Goal: Task Accomplishment & Management: Complete application form

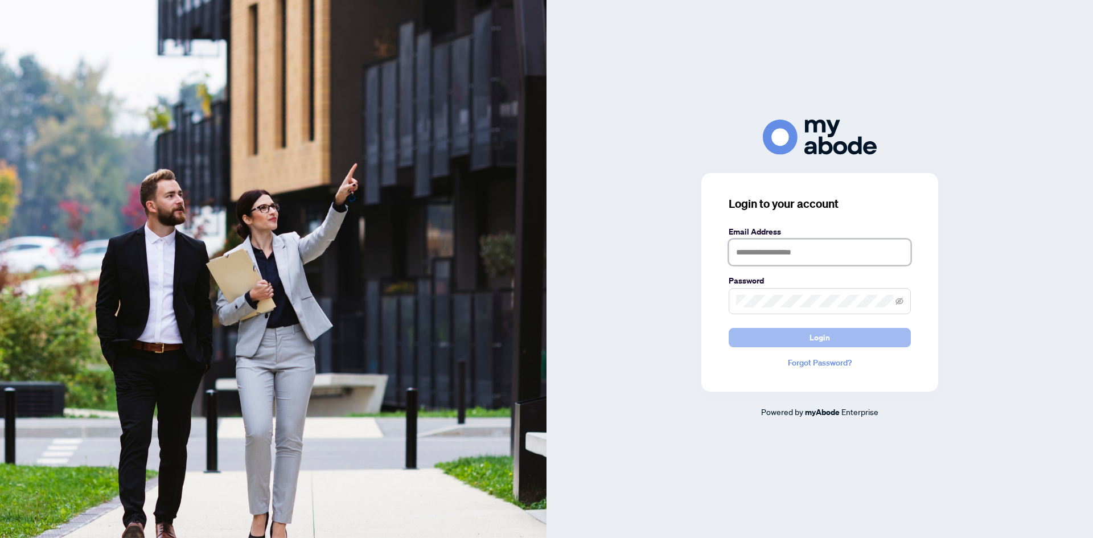
type input "**********"
click at [799, 335] on button "Login" at bounding box center [820, 337] width 182 height 19
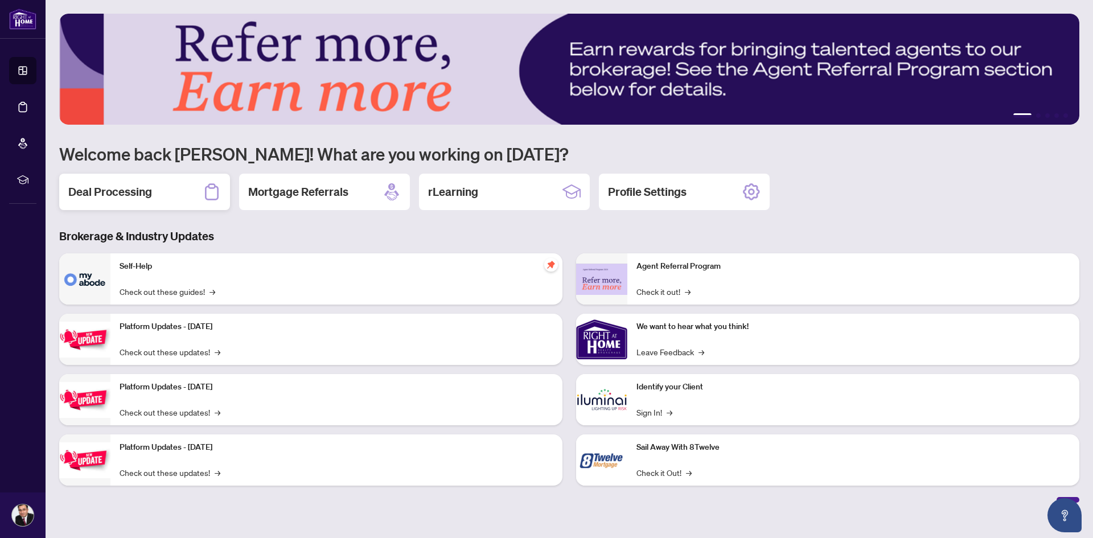
click at [147, 198] on h2 "Deal Processing" at bounding box center [110, 192] width 84 height 16
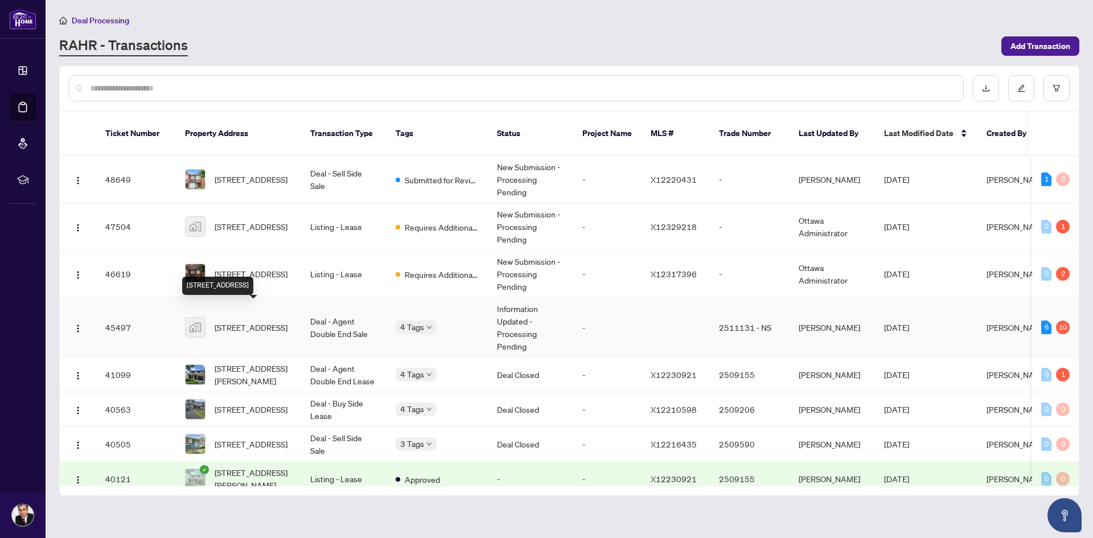
click at [264, 321] on span "25 Pheasant Run Drive, Nepean, ON, Canada" at bounding box center [251, 327] width 73 height 13
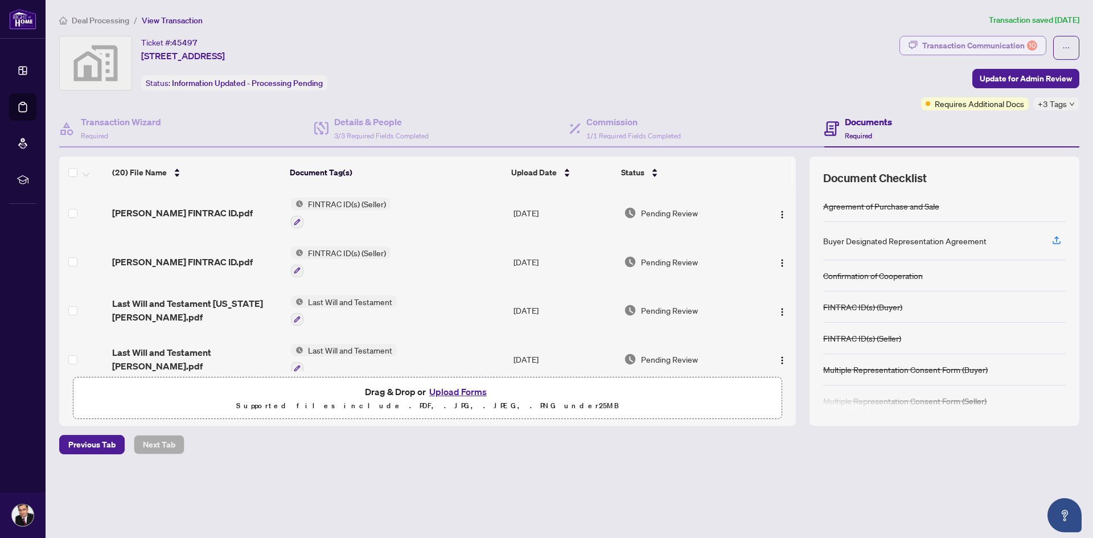
click at [1034, 42] on div "10" at bounding box center [1032, 45] width 10 height 10
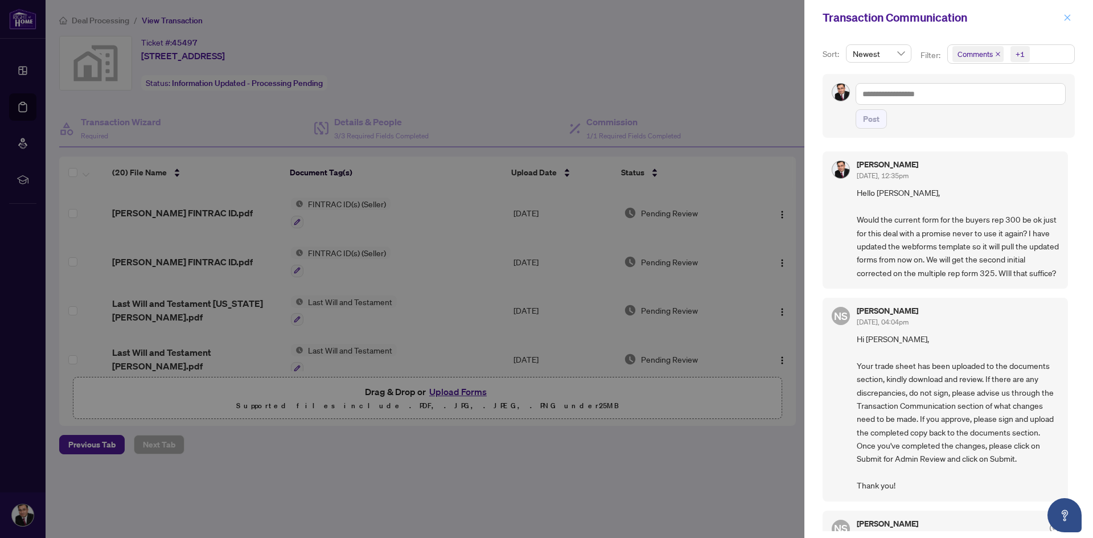
click at [1068, 19] on icon "close" at bounding box center [1068, 18] width 8 height 8
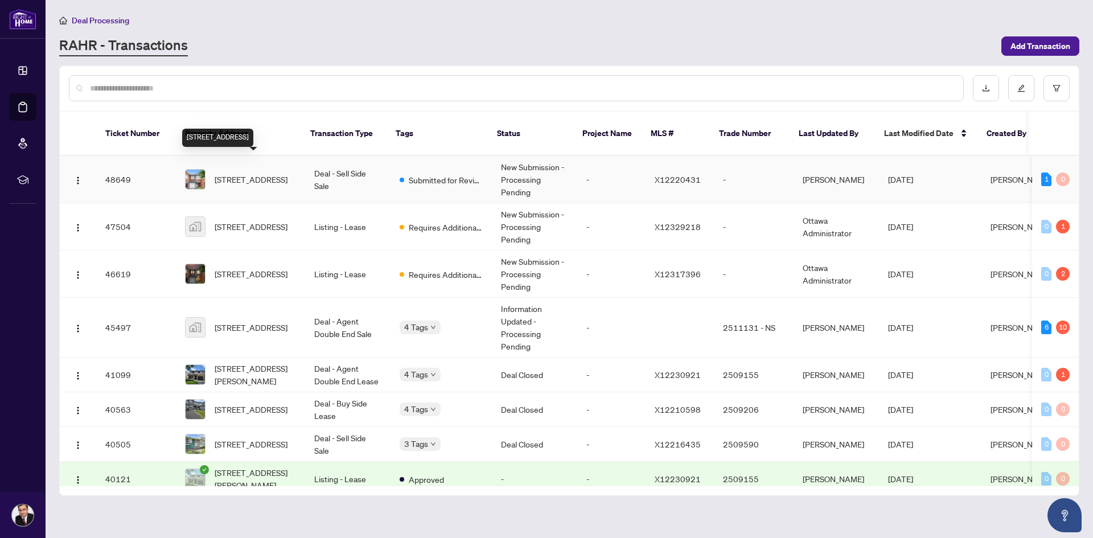
click at [252, 173] on span "352 Selene Way, Ottawa, Ontario K4A 0G6, Canada" at bounding box center [251, 179] width 73 height 13
click at [247, 173] on span "352 Selene Way, Ottawa, Ontario K4A 0G6, Canada" at bounding box center [251, 179] width 73 height 13
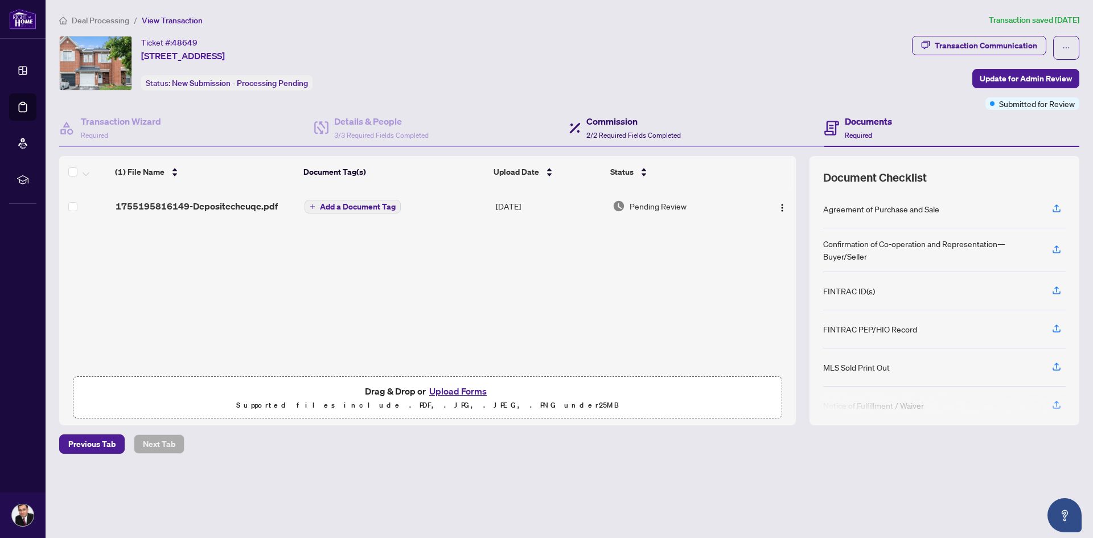
click at [608, 123] on h4 "Commission" at bounding box center [634, 121] width 95 height 14
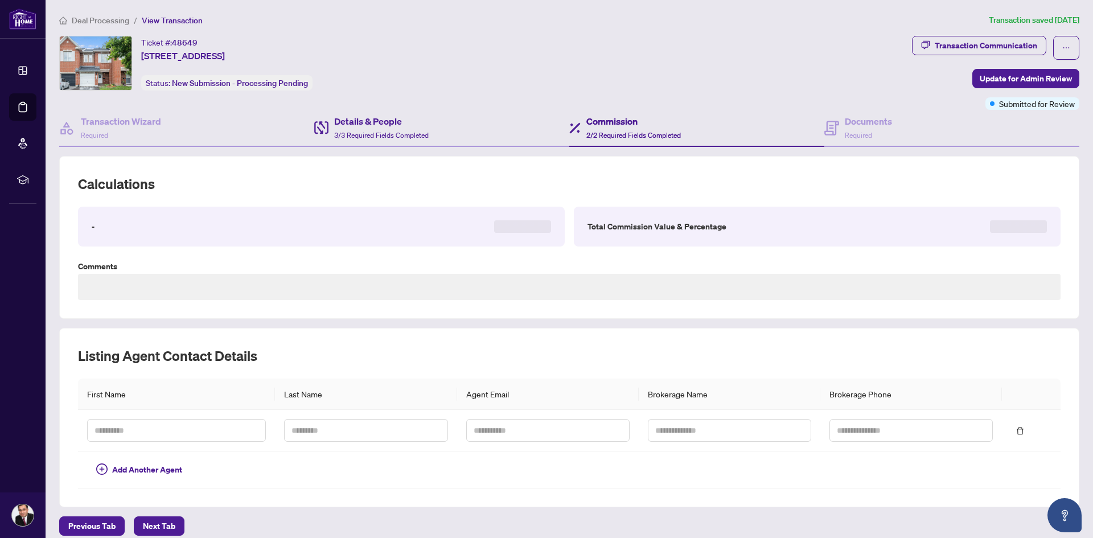
type textarea "**********"
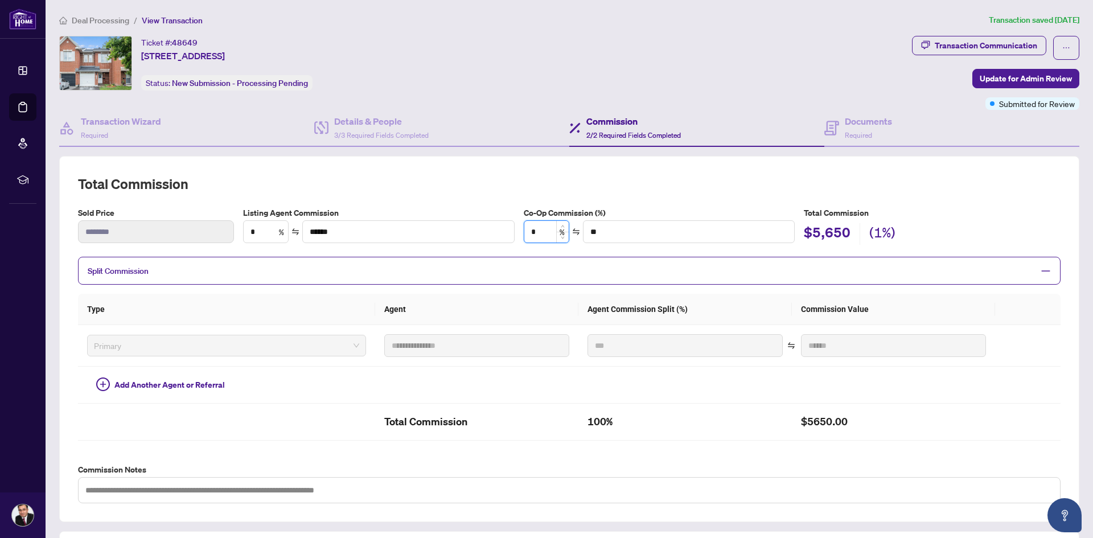
drag, startPoint x: 535, startPoint y: 233, endPoint x: 529, endPoint y: 234, distance: 6.3
click at [529, 234] on input "*" at bounding box center [546, 232] width 44 height 22
type input "*"
type input "*******"
type input "*"
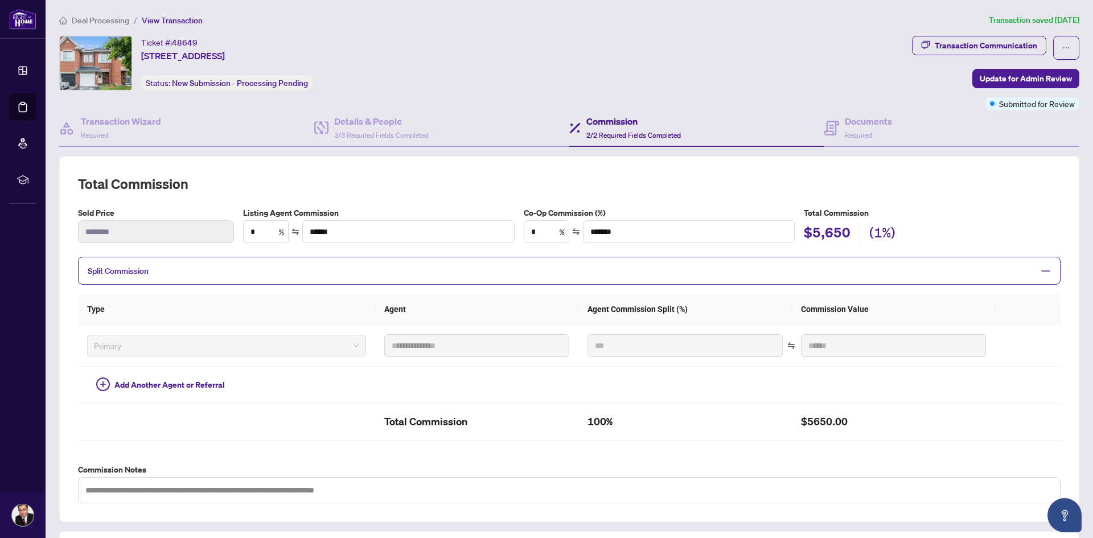
click at [553, 187] on h2 "Total Commission" at bounding box center [569, 184] width 983 height 18
click at [346, 129] on div "Details & People 3/3 Required Fields Completed" at bounding box center [381, 127] width 95 height 27
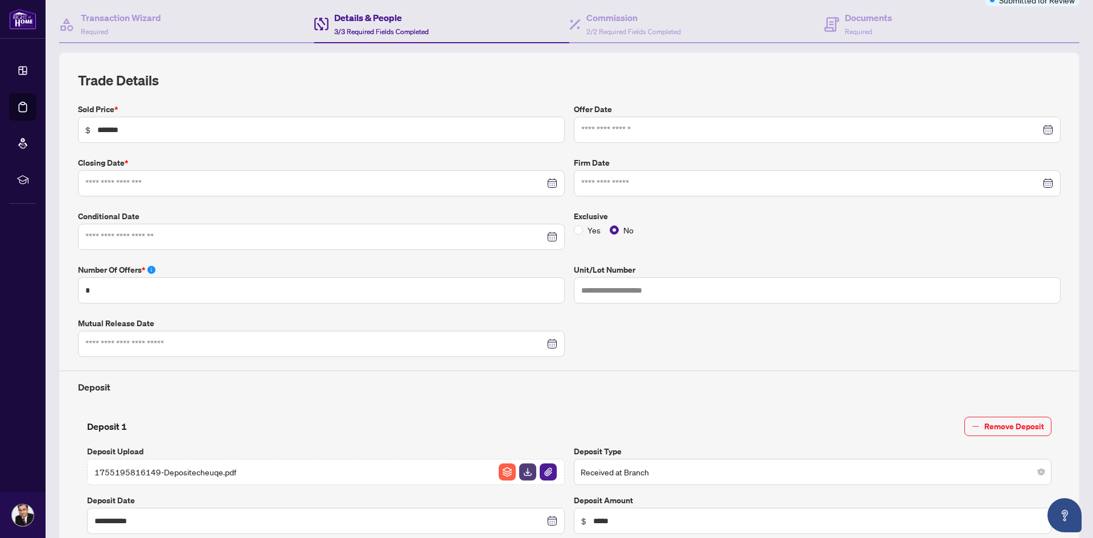
type input "**********"
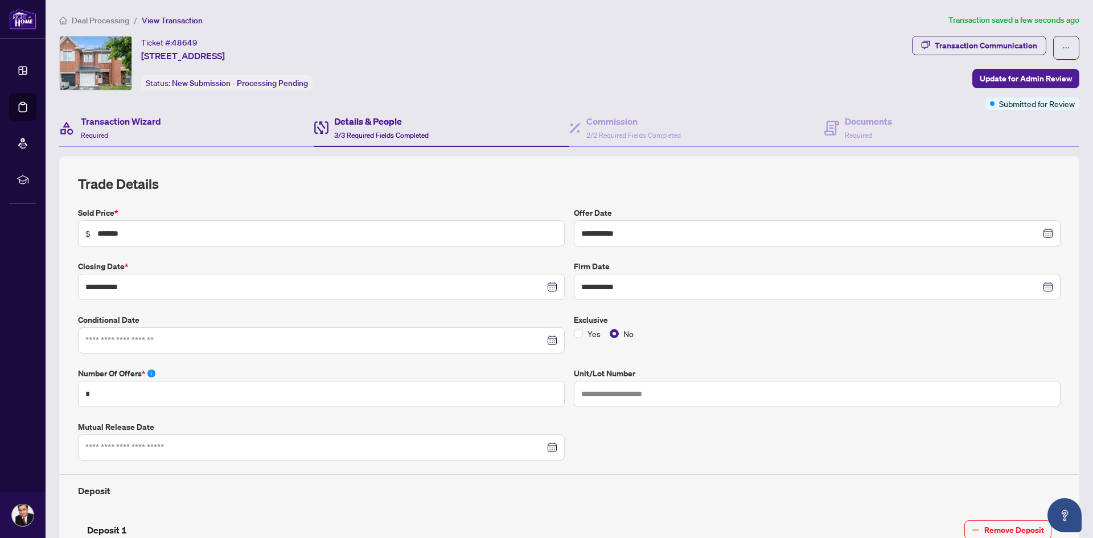
click at [175, 124] on div "Transaction Wizard Required" at bounding box center [186, 128] width 255 height 37
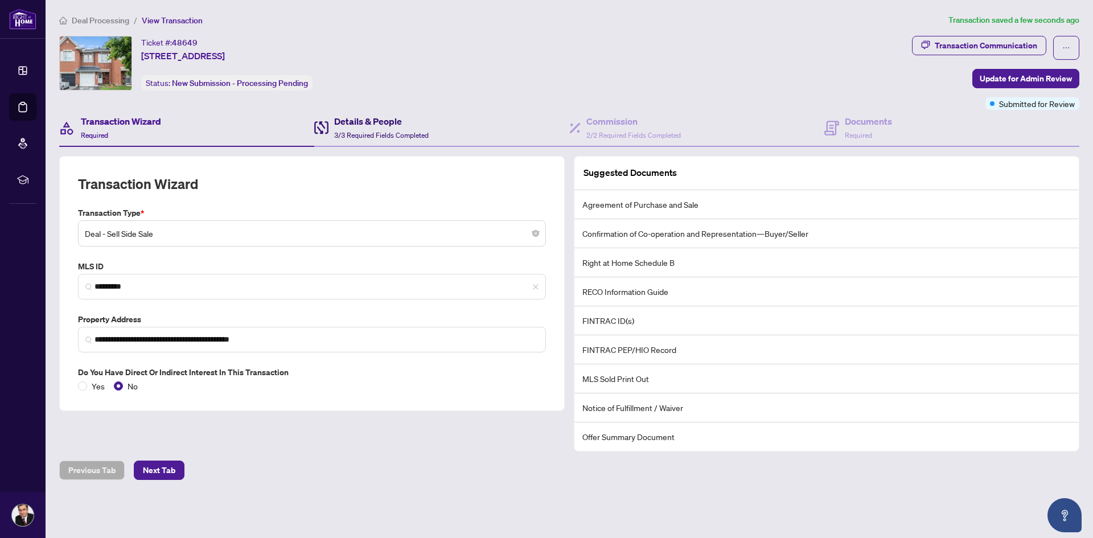
click at [363, 122] on h4 "Details & People" at bounding box center [381, 121] width 95 height 14
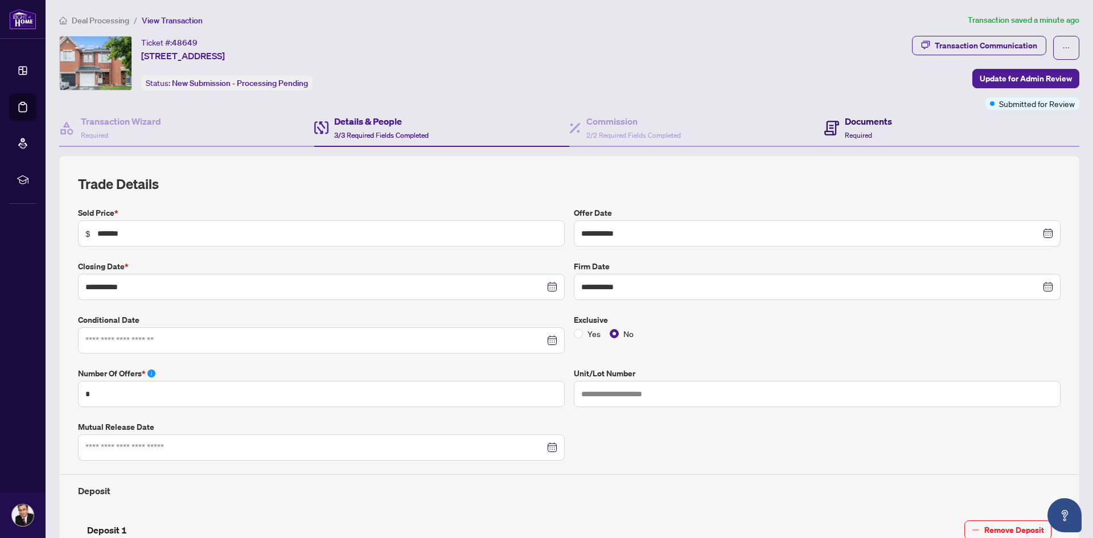
click at [845, 135] on span "Required" at bounding box center [858, 135] width 27 height 9
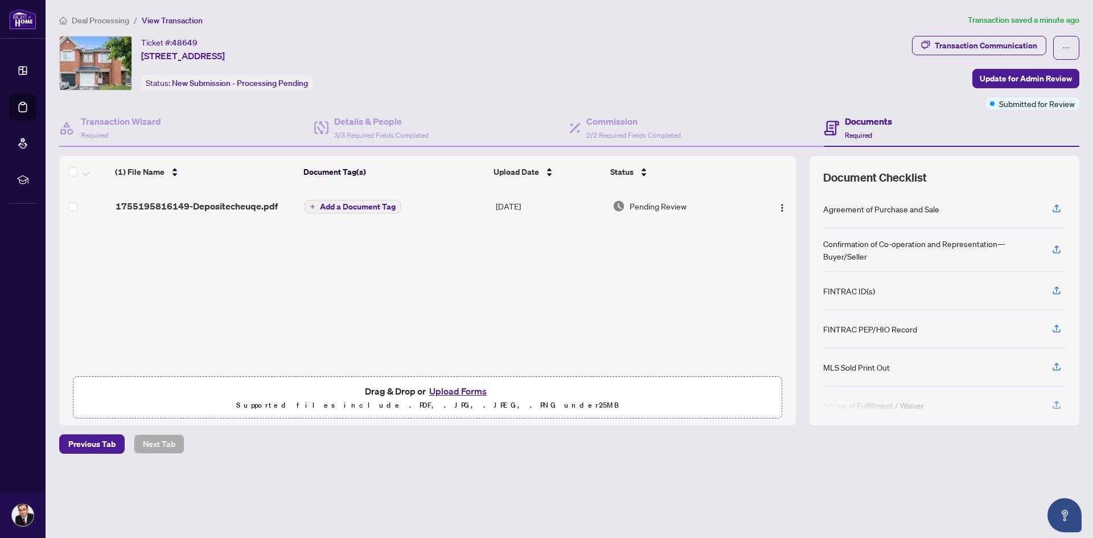
click at [442, 388] on button "Upload Forms" at bounding box center [458, 391] width 64 height 15
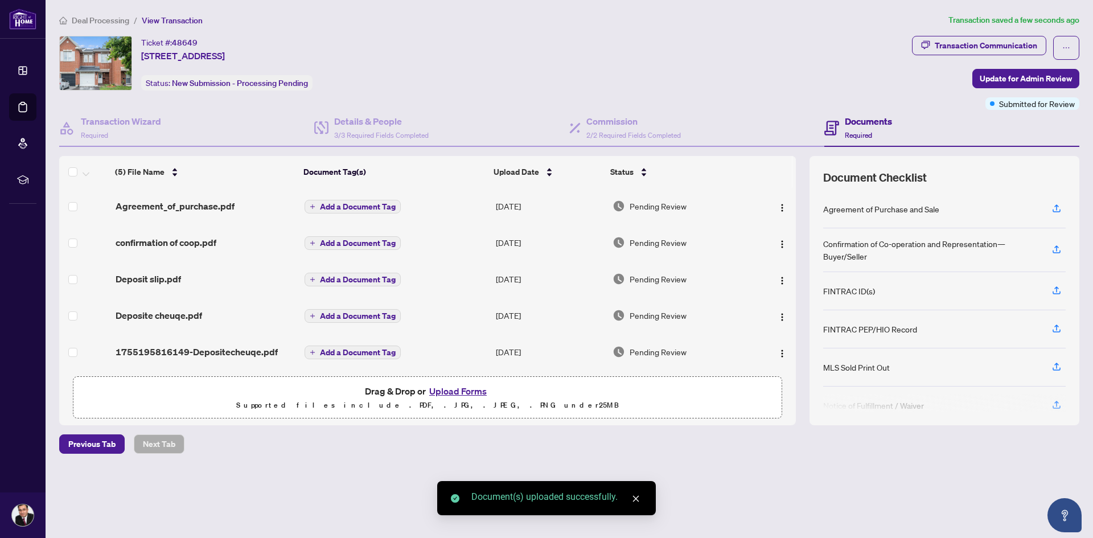
click at [452, 389] on button "Upload Forms" at bounding box center [458, 391] width 64 height 15
click at [470, 392] on button "Upload Forms" at bounding box center [458, 391] width 64 height 15
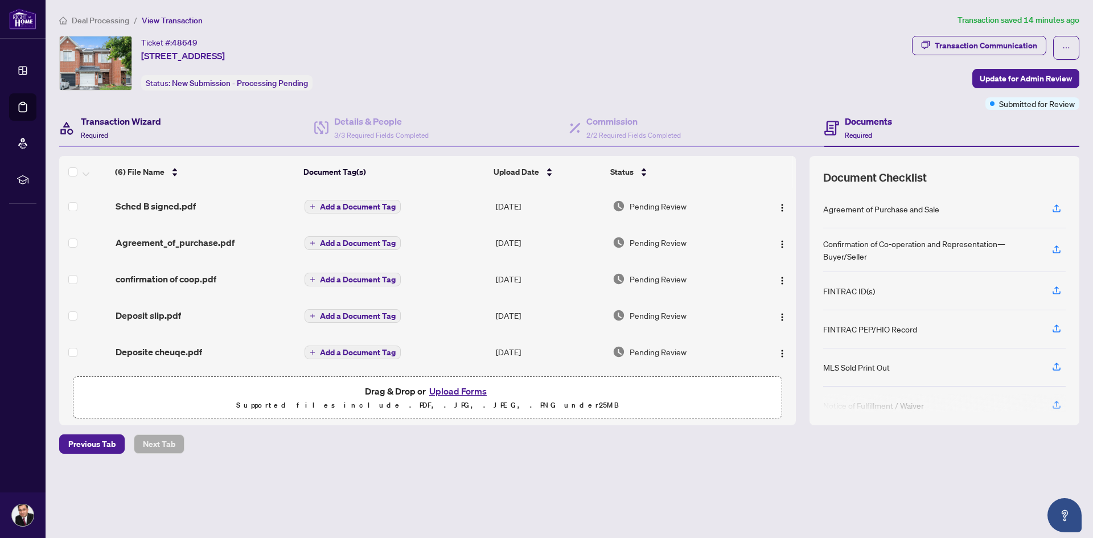
click at [136, 122] on h4 "Transaction Wizard" at bounding box center [121, 121] width 80 height 14
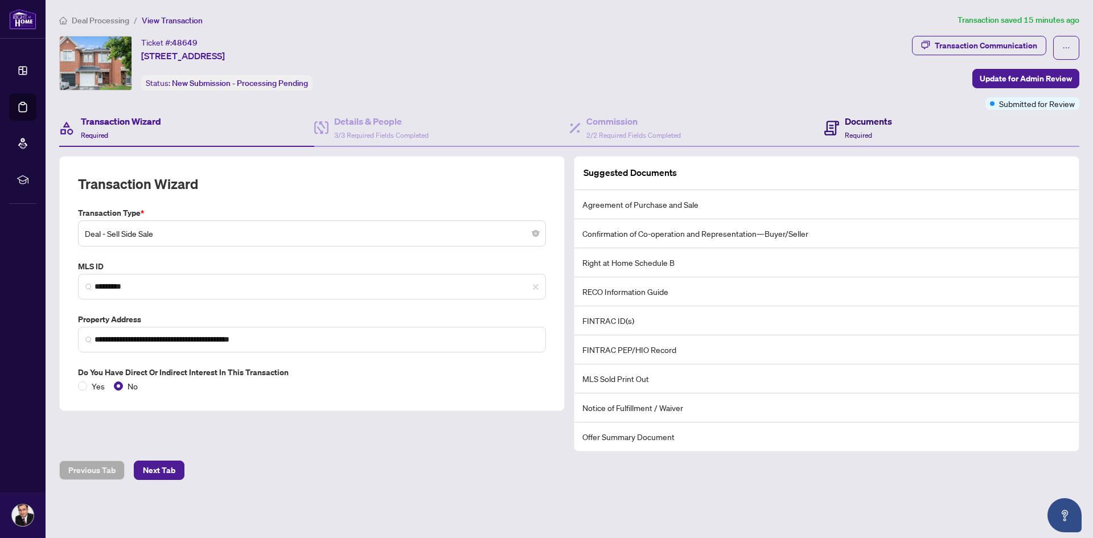
click at [880, 120] on h4 "Documents" at bounding box center [868, 121] width 47 height 14
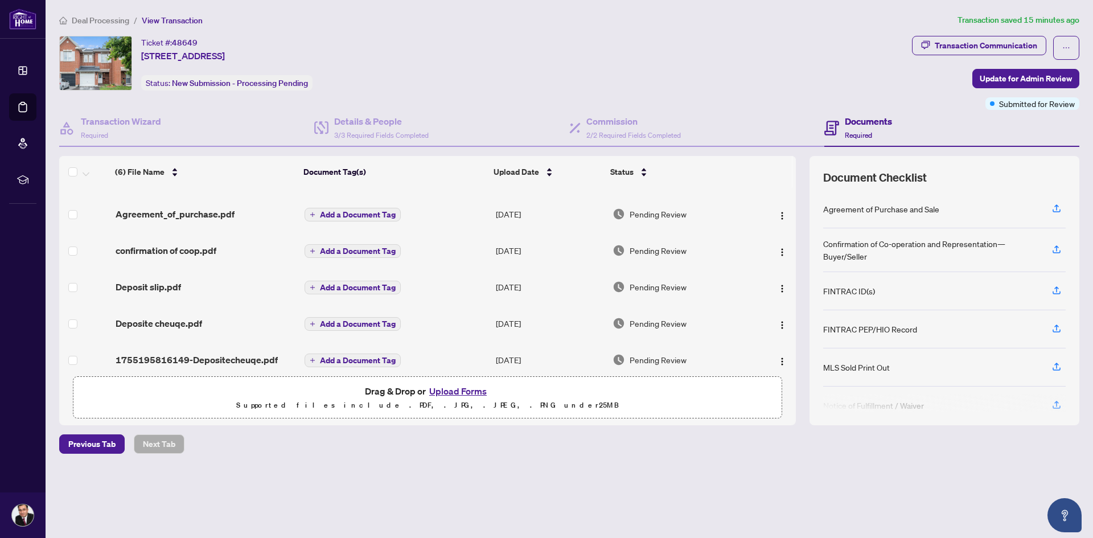
scroll to position [40, 0]
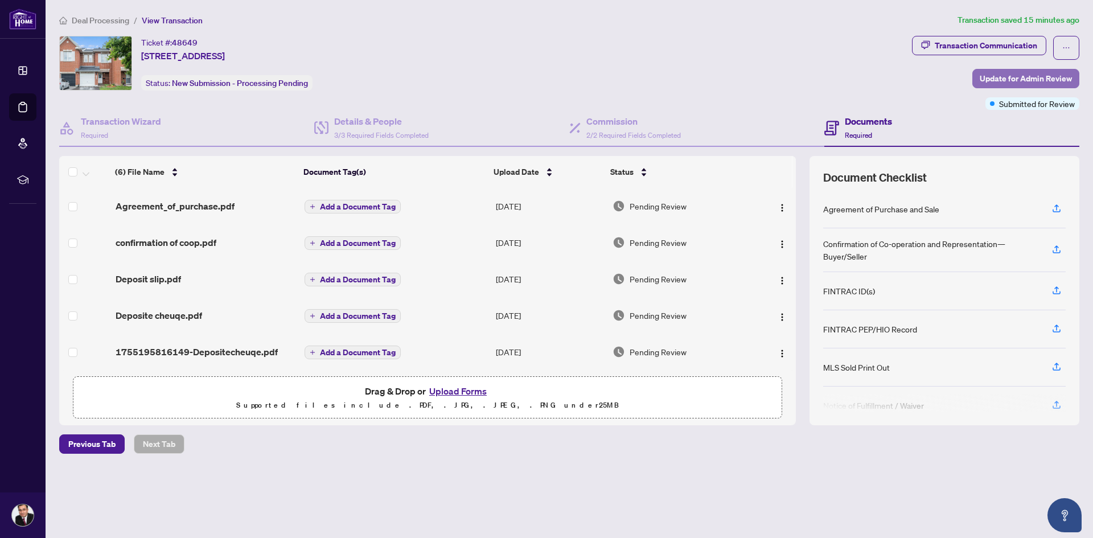
click at [996, 81] on span "Update for Admin Review" at bounding box center [1026, 78] width 92 height 18
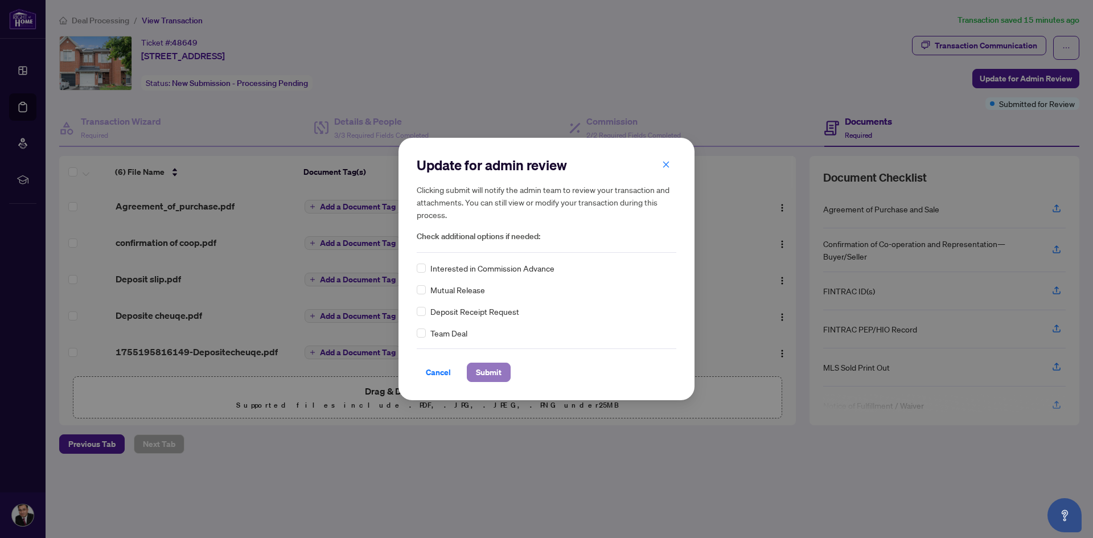
click at [490, 368] on span "Submit" at bounding box center [489, 372] width 26 height 18
